Goal: Transaction & Acquisition: Download file/media

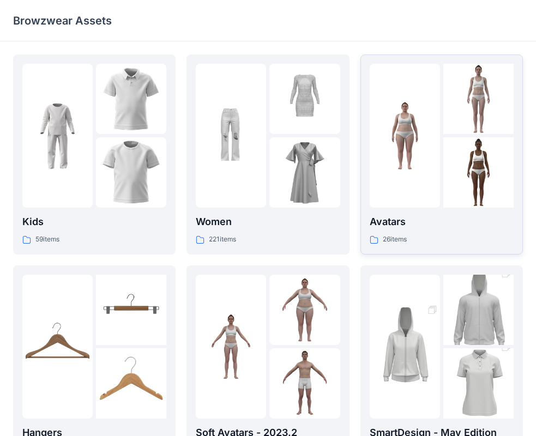
click at [417, 159] on div at bounding box center [404, 136] width 70 height 144
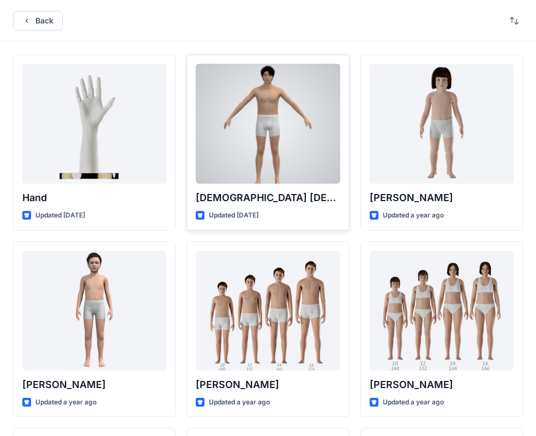
click at [264, 142] on div at bounding box center [268, 124] width 144 height 120
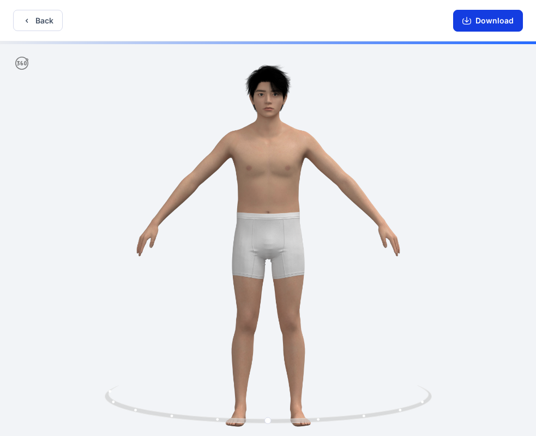
click at [465, 23] on icon "button" at bounding box center [466, 20] width 9 height 9
click at [28, 21] on icon "button" at bounding box center [26, 20] width 9 height 9
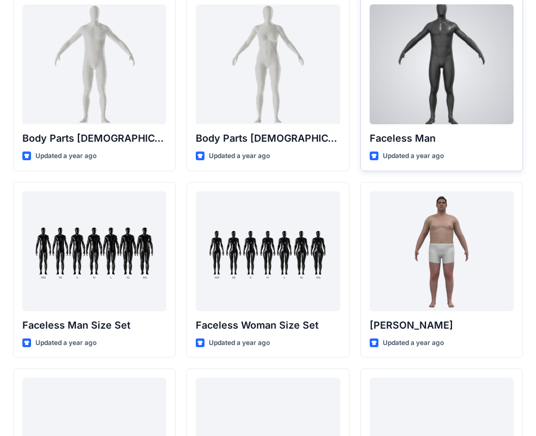
scroll to position [381, 0]
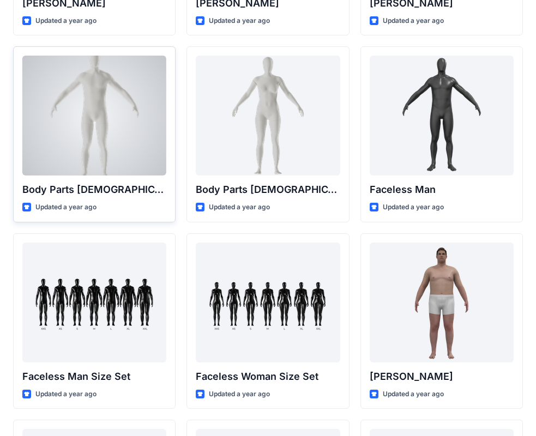
click at [95, 148] on div at bounding box center [94, 116] width 144 height 120
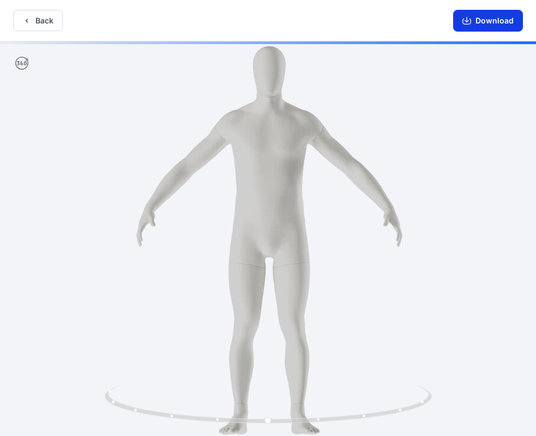
click at [484, 21] on button "Download" at bounding box center [488, 21] width 70 height 22
click at [26, 17] on icon "button" at bounding box center [26, 20] width 9 height 9
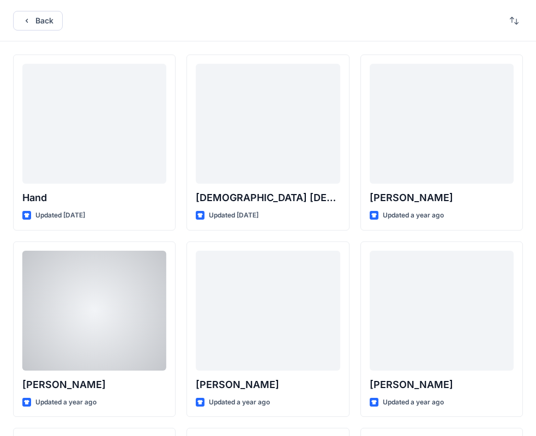
scroll to position [381, 0]
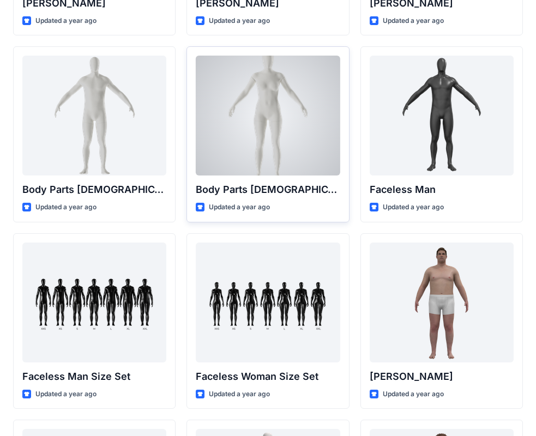
click at [255, 131] on div at bounding box center [268, 116] width 144 height 120
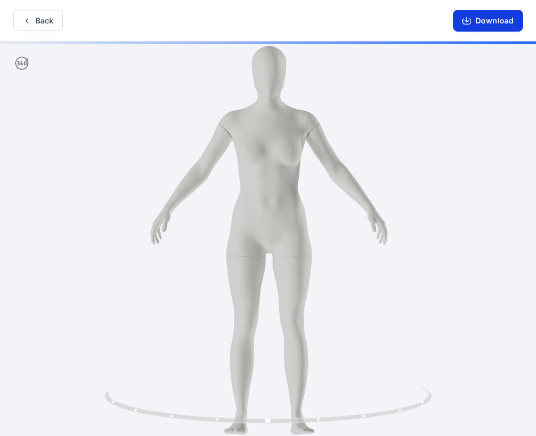
click at [483, 18] on button "Download" at bounding box center [488, 21] width 70 height 22
click at [478, 22] on button "Download" at bounding box center [488, 21] width 70 height 22
click at [26, 21] on icon "button" at bounding box center [26, 20] width 9 height 9
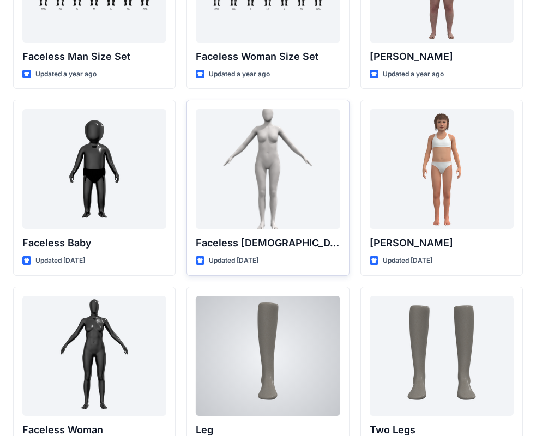
scroll to position [708, 0]
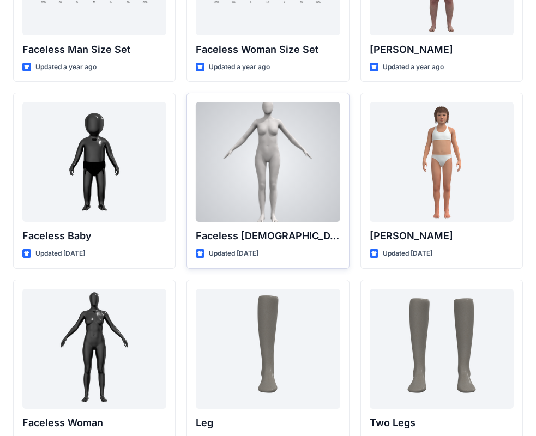
click at [288, 195] on div at bounding box center [268, 162] width 144 height 120
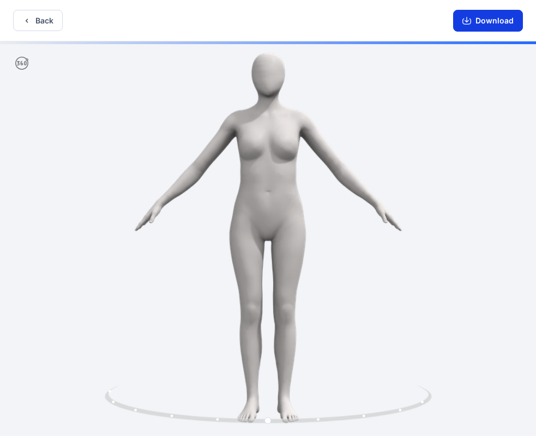
click at [493, 17] on button "Download" at bounding box center [488, 21] width 70 height 22
click at [472, 22] on button "Download" at bounding box center [488, 21] width 70 height 22
click at [19, 22] on button "Back" at bounding box center [38, 20] width 50 height 21
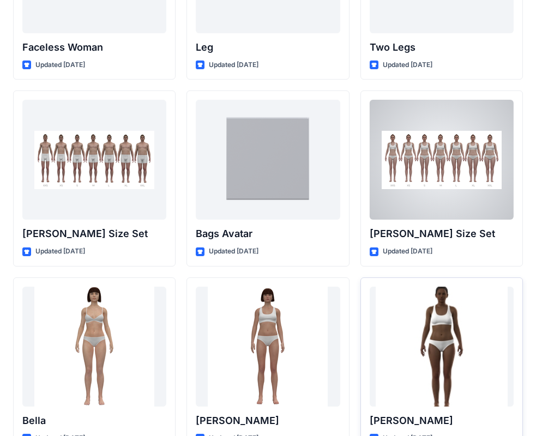
scroll to position [1028, 0]
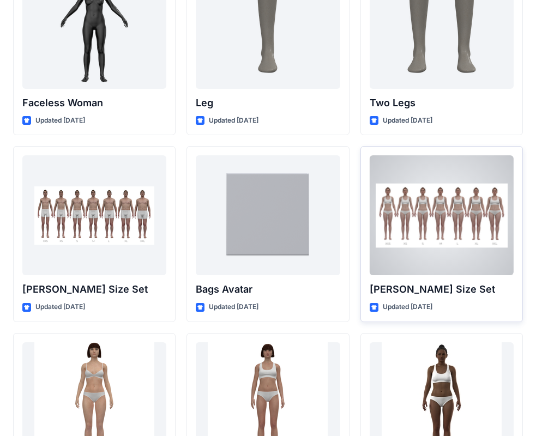
click at [417, 228] on div at bounding box center [441, 215] width 144 height 120
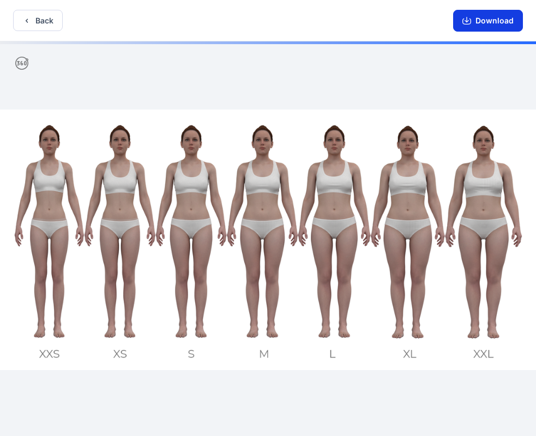
click at [468, 23] on icon "button" at bounding box center [466, 20] width 9 height 9
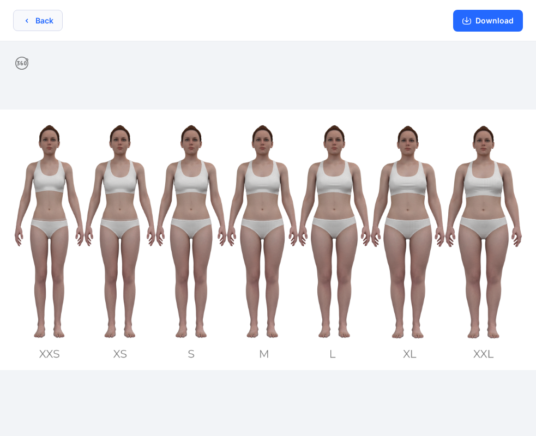
click at [26, 23] on icon "button" at bounding box center [26, 20] width 9 height 9
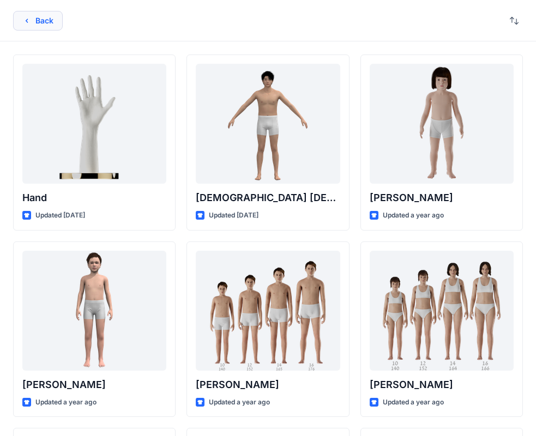
click at [25, 20] on icon "button" at bounding box center [26, 20] width 9 height 9
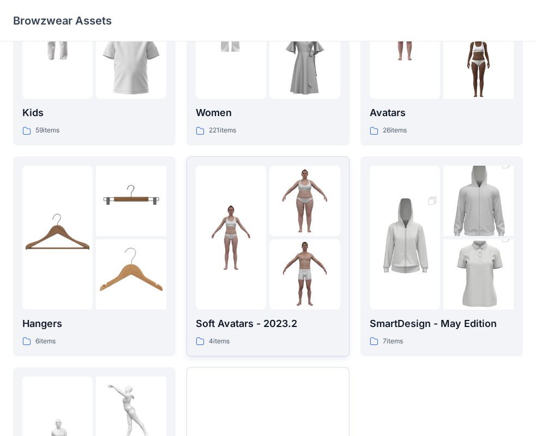
scroll to position [107, 0]
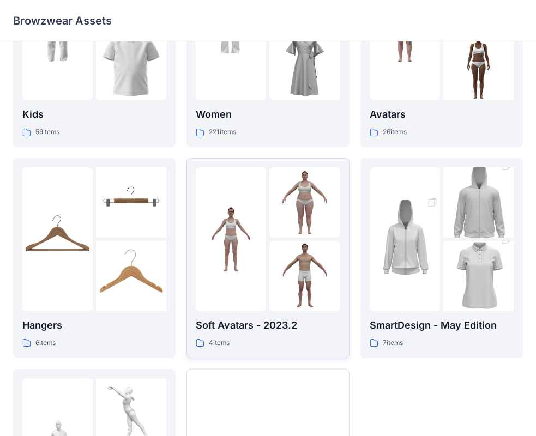
click at [278, 214] on img at bounding box center [304, 202] width 70 height 70
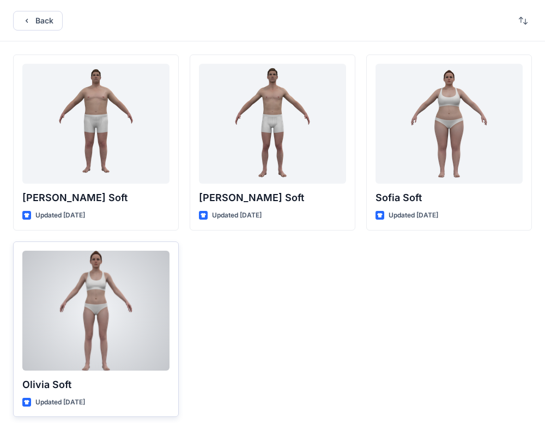
click at [137, 327] on div at bounding box center [95, 311] width 147 height 120
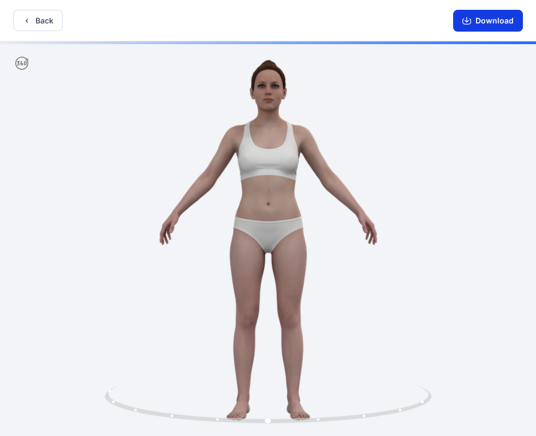
click at [468, 21] on icon "button" at bounding box center [466, 19] width 4 height 5
click at [27, 23] on icon "button" at bounding box center [26, 20] width 9 height 9
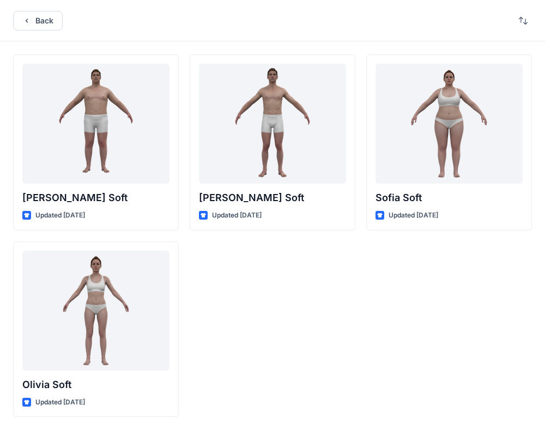
click at [27, 23] on icon "button" at bounding box center [26, 20] width 9 height 9
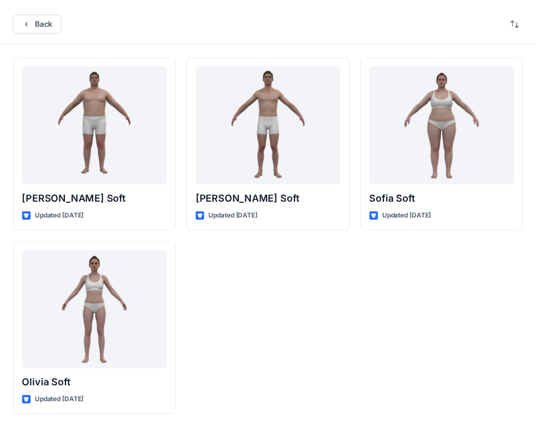
scroll to position [107, 0]
